Goal: Task Accomplishment & Management: Use online tool/utility

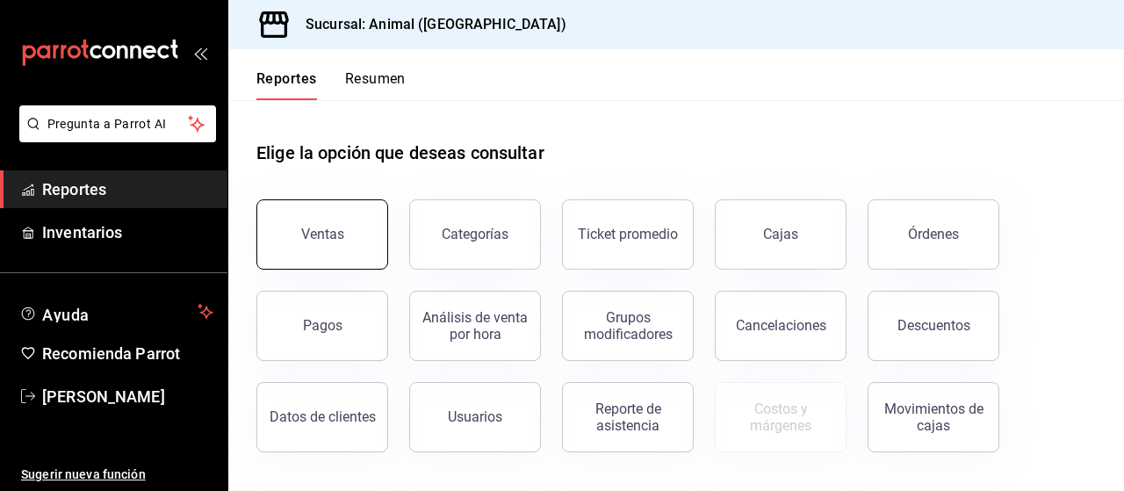
click at [306, 217] on button "Ventas" at bounding box center [322, 234] width 132 height 70
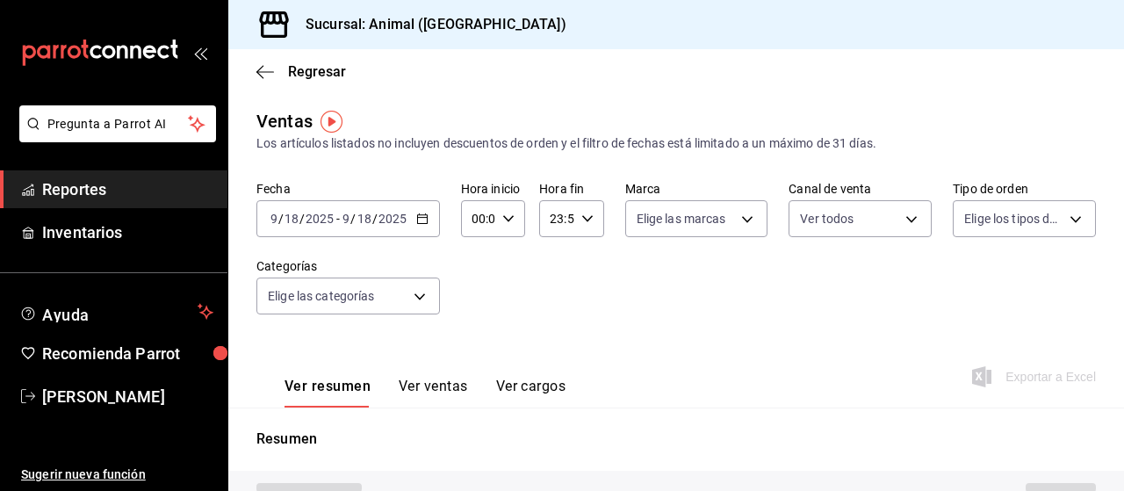
type input "PARROT,UBER_EATS,RAPPI,DIDI_FOOD,ONLINE"
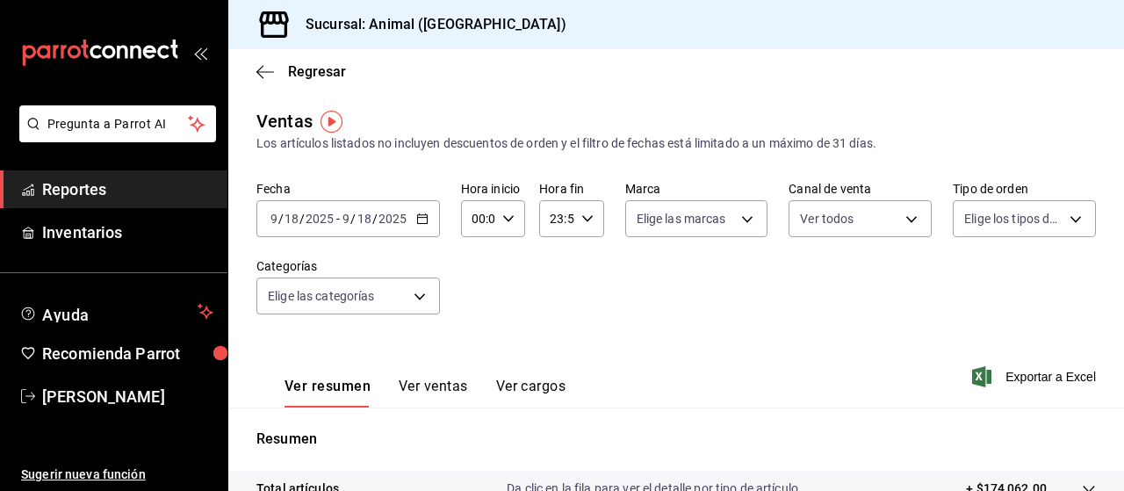
click at [422, 221] on icon "button" at bounding box center [422, 219] width 12 height 12
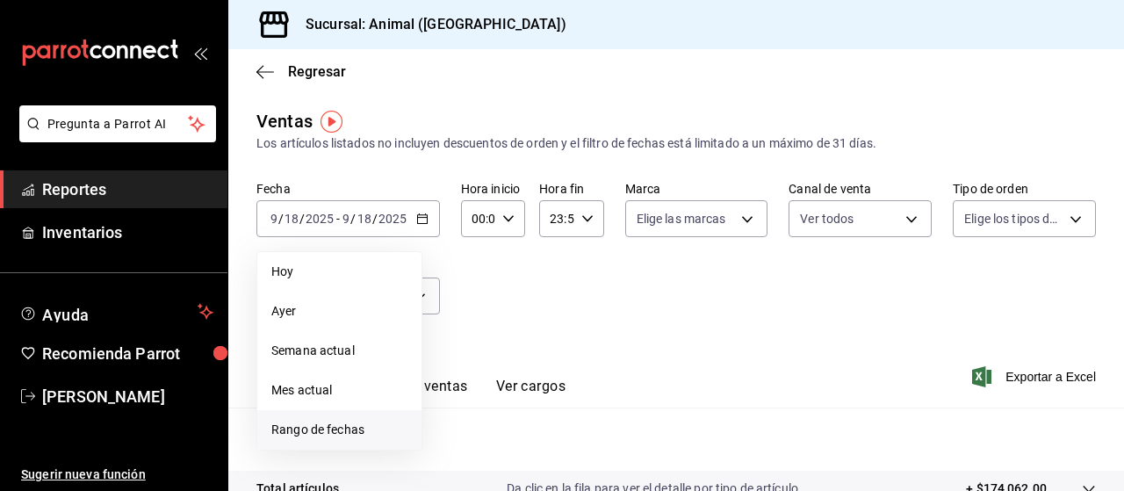
click at [318, 431] on span "Rango de fechas" at bounding box center [339, 430] width 136 height 18
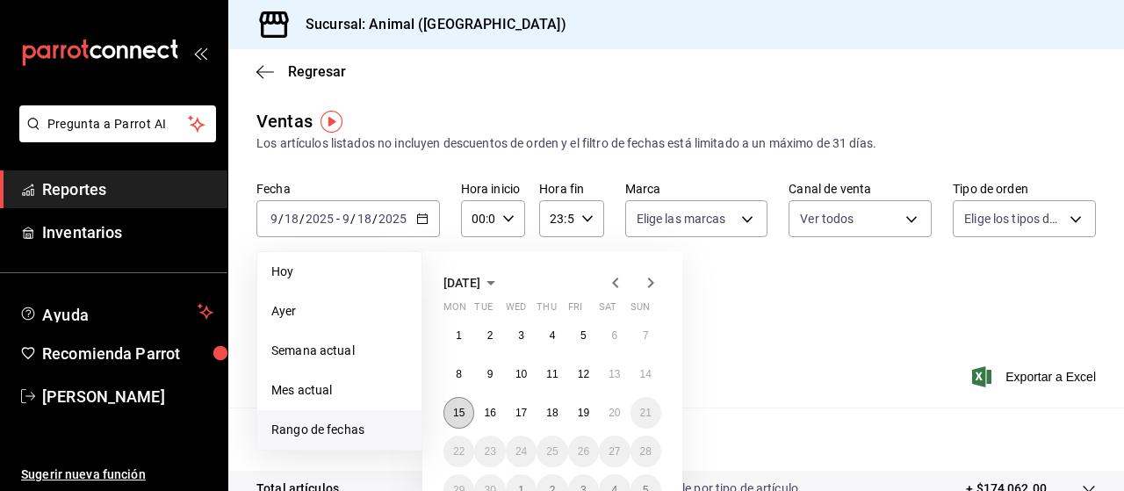
click at [465, 416] on abbr "15" at bounding box center [458, 413] width 11 height 12
click at [616, 407] on abbr "20" at bounding box center [614, 413] width 11 height 12
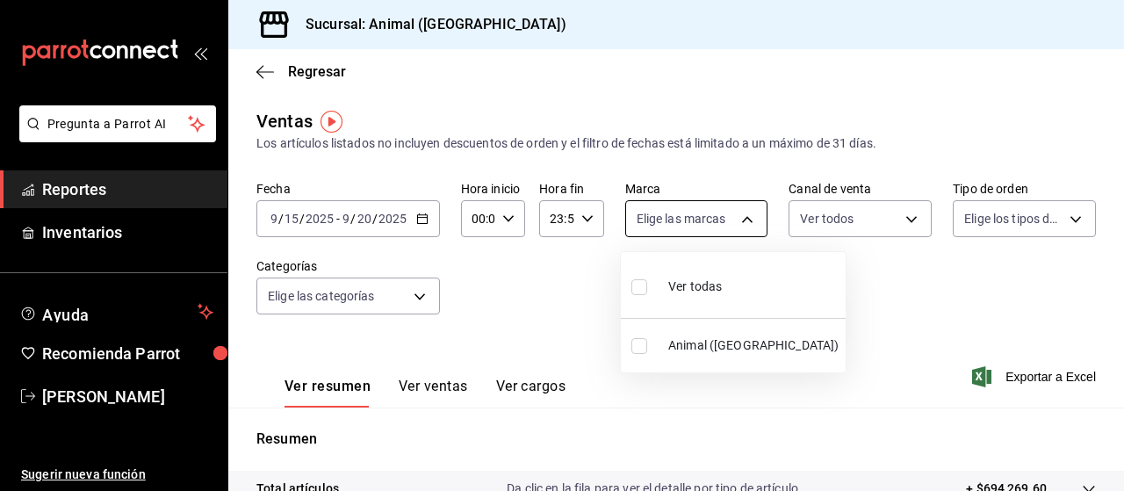
click at [743, 215] on body "Pregunta a Parrot AI Reportes Inventarios Ayuda Recomienda Parrot [PERSON_NAME]…" at bounding box center [562, 245] width 1124 height 491
click at [638, 288] on input "checkbox" at bounding box center [639, 287] width 16 height 16
checkbox input "true"
type input "96838179-8fbb-4073-aae3-1789726318c8"
checkbox input "true"
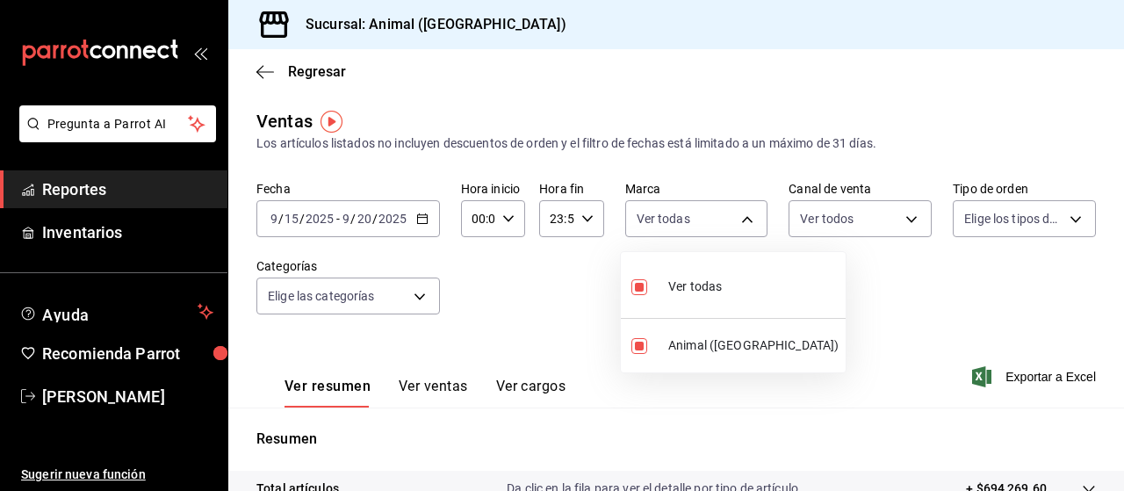
click at [1063, 215] on div at bounding box center [562, 245] width 1124 height 491
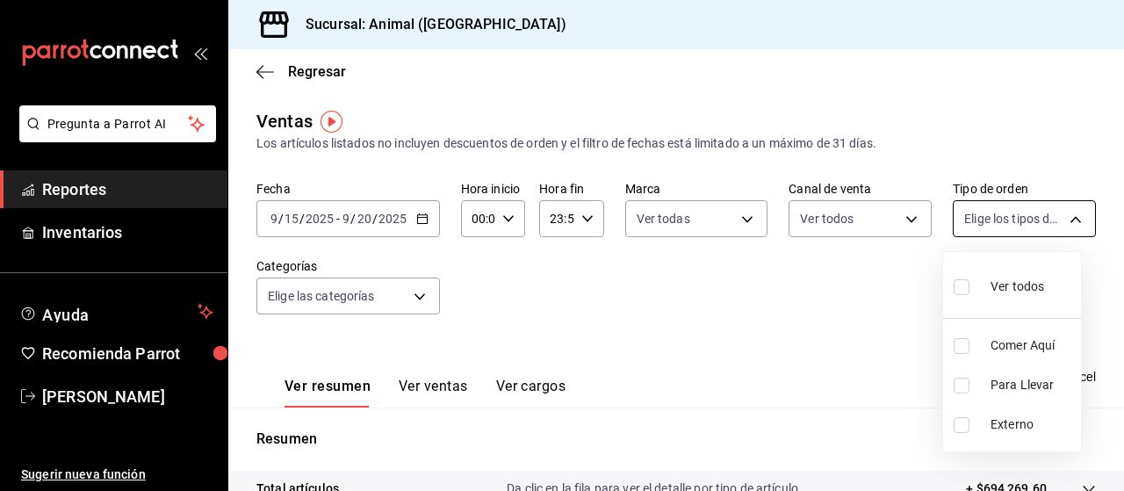
click at [1063, 221] on body "Pregunta a Parrot AI Reportes Inventarios Ayuda Recomienda Parrot [PERSON_NAME]…" at bounding box center [562, 245] width 1124 height 491
click at [966, 286] on input "checkbox" at bounding box center [962, 287] width 16 height 16
checkbox input "true"
type input "89cc3392-1a89-49ed-91c4-e66ea58282e1,025cf6ae-25b7-4698-bb98-3d77af74a196,EXTER…"
checkbox input "true"
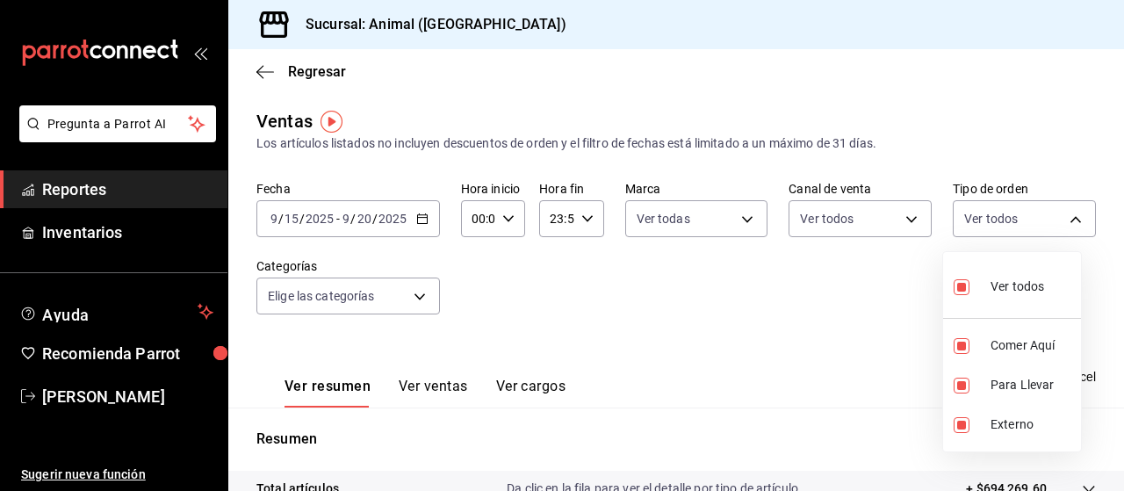
checkbox input "true"
click at [840, 314] on div at bounding box center [562, 245] width 1124 height 491
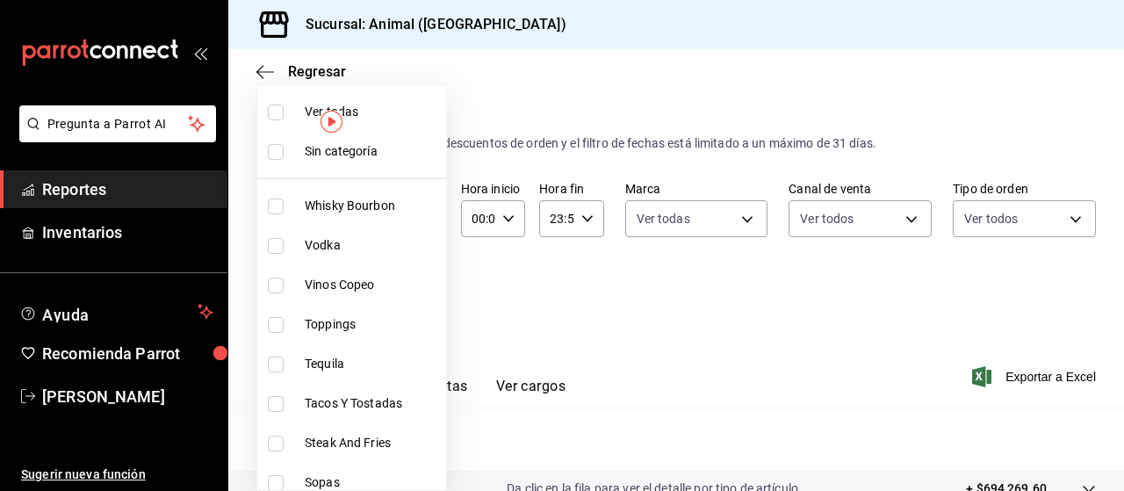
click at [421, 294] on body "Pregunta a Parrot AI Reportes Inventarios Ayuda Recomienda Parrot [PERSON_NAME]…" at bounding box center [562, 245] width 1124 height 491
click at [273, 112] on input "checkbox" at bounding box center [276, 112] width 16 height 16
checkbox input "true"
type input "696422f3-042f-4992-a796-20cec1d2addd,ab2f2cdd-2d2d-455a-bd59-969ed93fbee5,5744a…"
checkbox input "true"
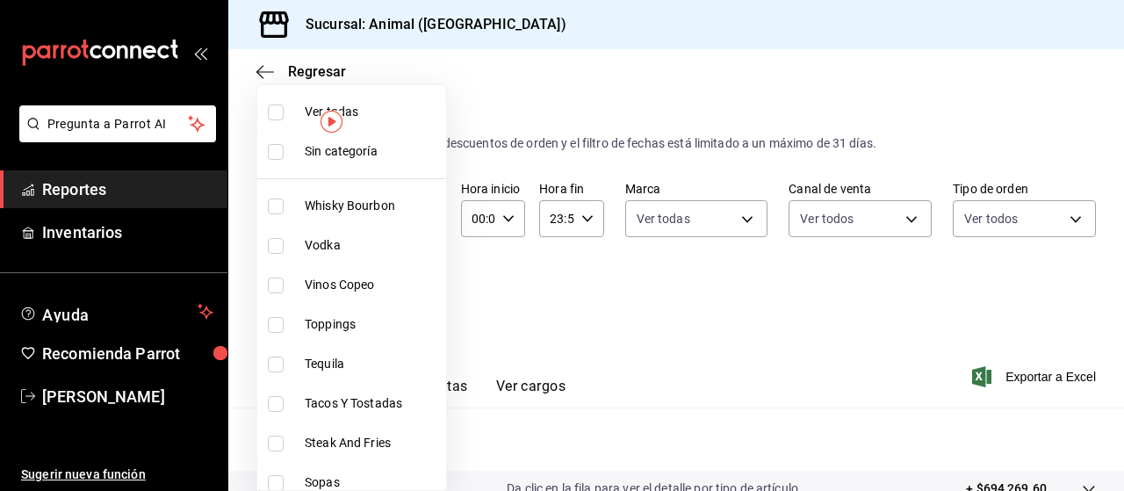
checkbox input "true"
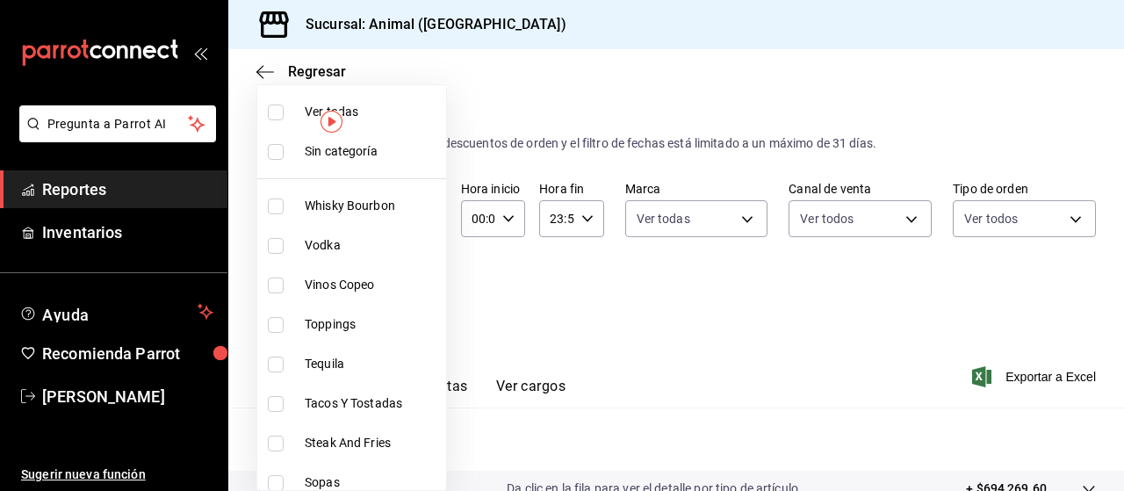
checkbox input "true"
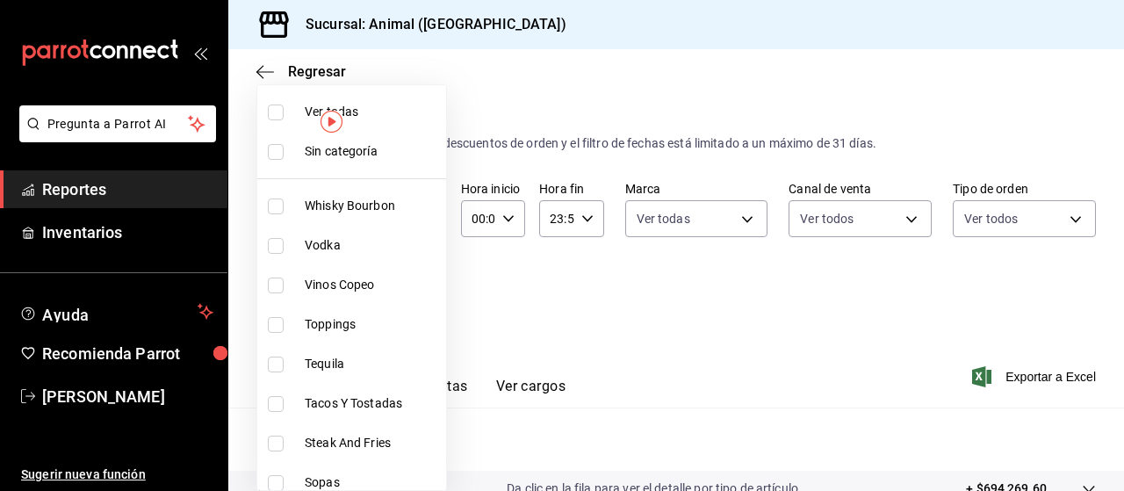
checkbox input "true"
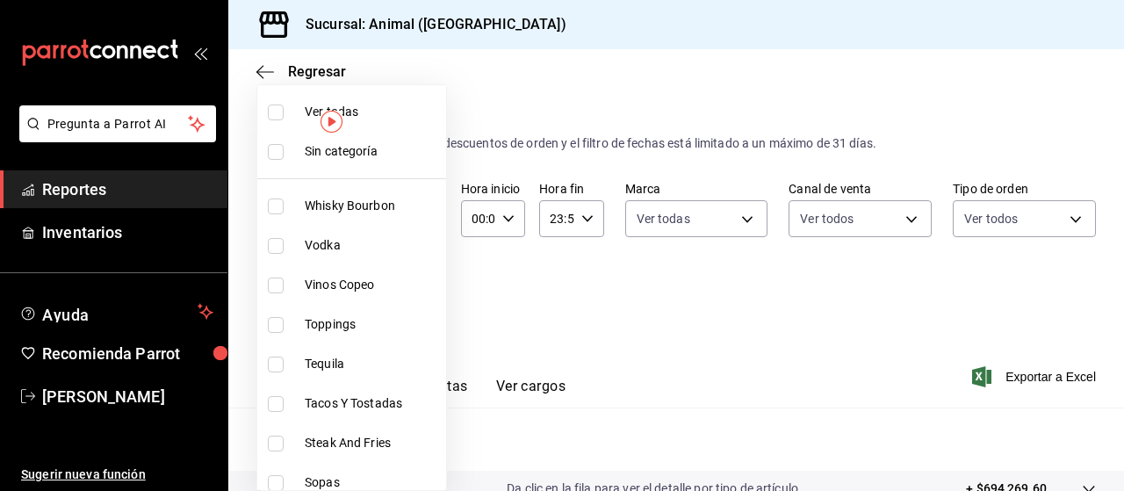
checkbox input "true"
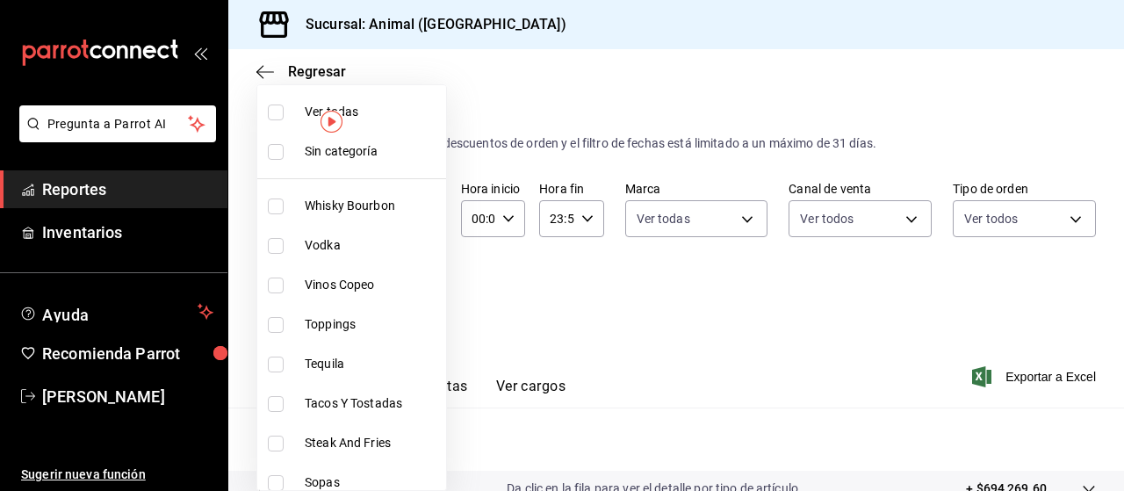
checkbox input "true"
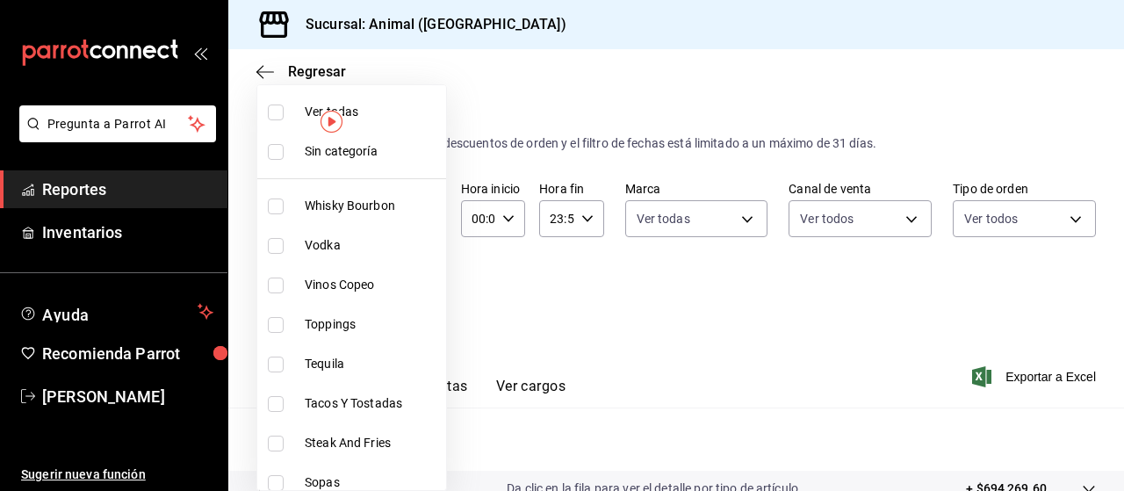
checkbox input "true"
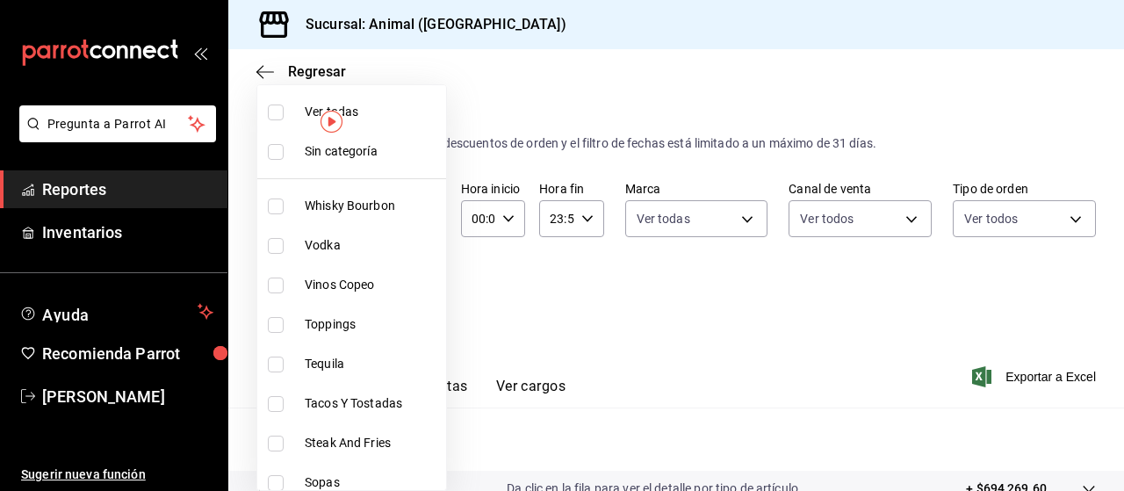
checkbox input "true"
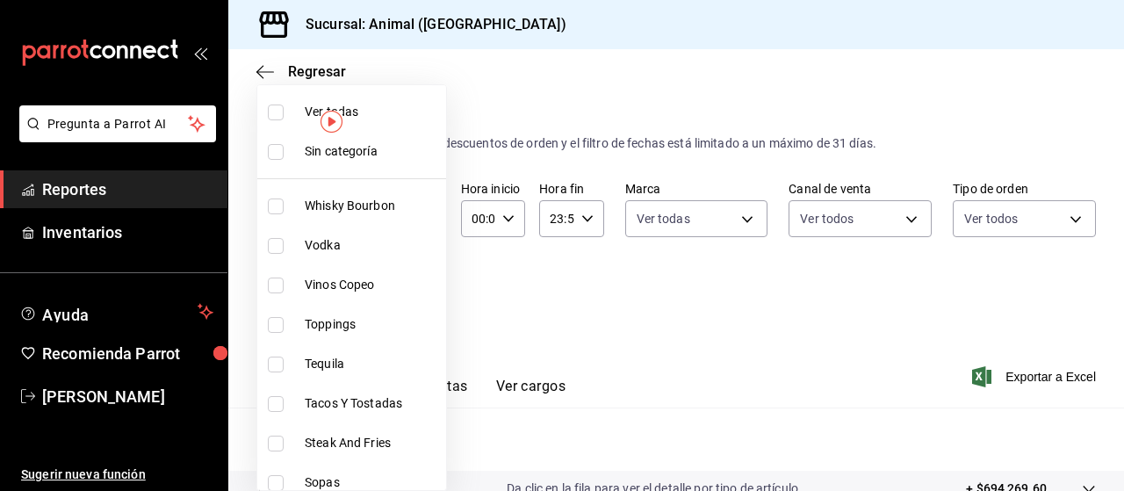
checkbox input "true"
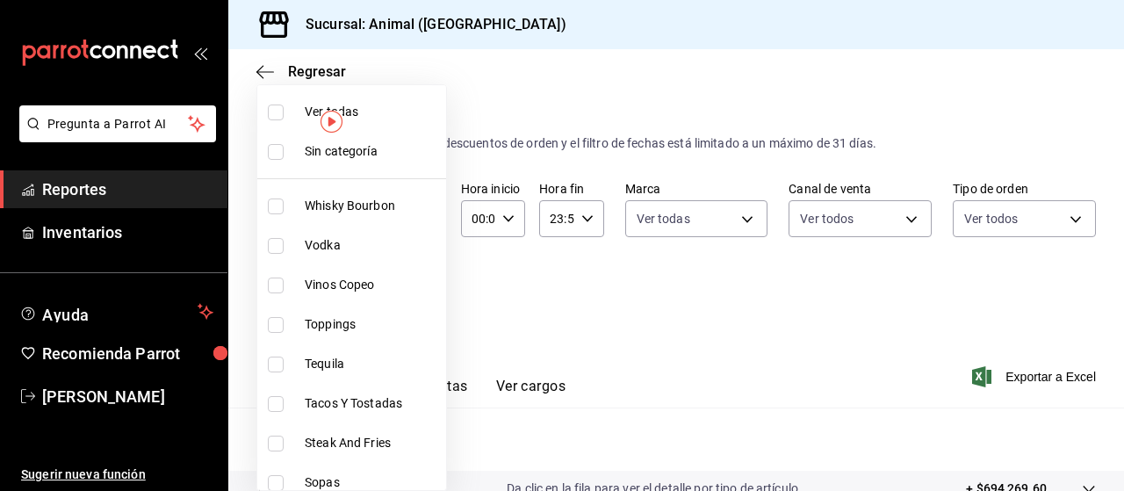
checkbox input "true"
click at [620, 308] on div at bounding box center [562, 245] width 1124 height 491
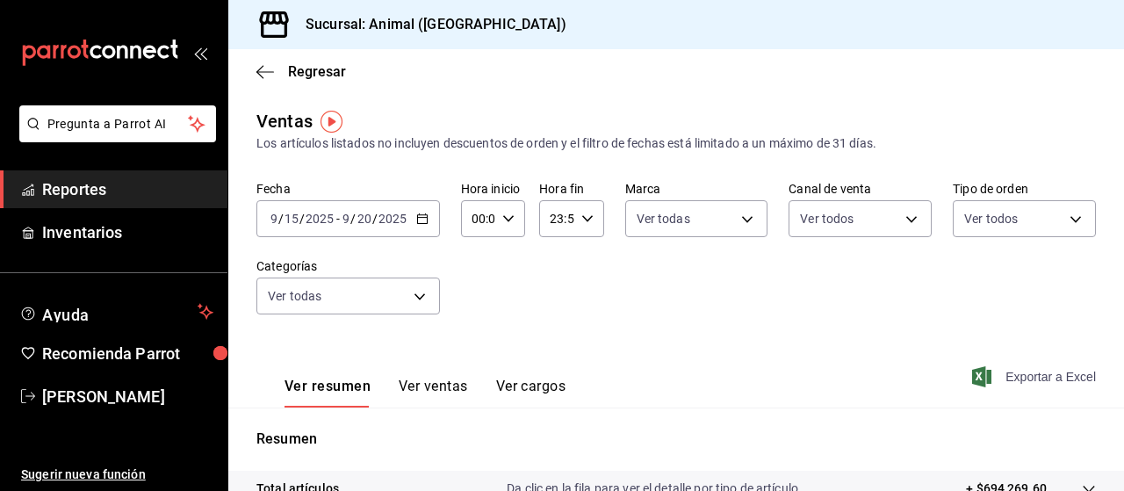
click at [988, 377] on span "Exportar a Excel" at bounding box center [1036, 376] width 120 height 21
